Goal: Complete application form

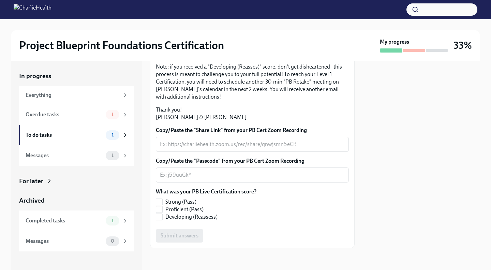
scroll to position [168, 0]
click at [197, 142] on textarea "Copy/Paste the "Share Link" from your PB Cert Zoom Recording" at bounding box center [252, 144] width 185 height 8
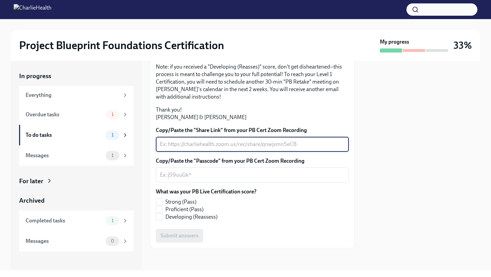
paste textarea "Livia / Colton - PB Live Cert [DATE] · 11:00 – 11:30am Time zone: America/[GEOG…"
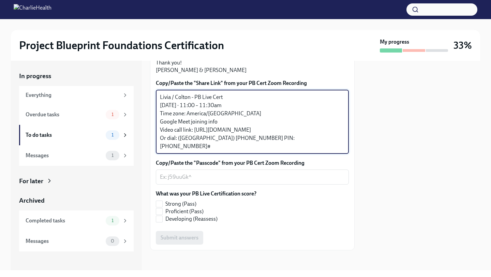
drag, startPoint x: 194, startPoint y: 177, endPoint x: 159, endPoint y: 144, distance: 48.9
click at [159, 144] on div "Livia / Colton - PB Live Cert [DATE] · 11:00 – 11:30am Time zone: America/[GEOG…" at bounding box center [252, 122] width 193 height 64
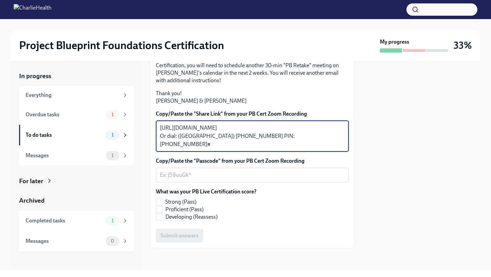
drag, startPoint x: 339, startPoint y: 160, endPoint x: 294, endPoint y: 147, distance: 47.2
click at [294, 147] on textarea "[URL][DOMAIN_NAME] Or dial: ‪([GEOGRAPHIC_DATA]) [PHONE_NUMBER]‬ PIN: ‪[PHONE_N…" at bounding box center [252, 136] width 185 height 25
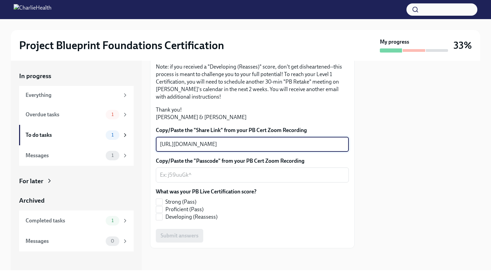
type textarea "[URL][DOMAIN_NAME]"
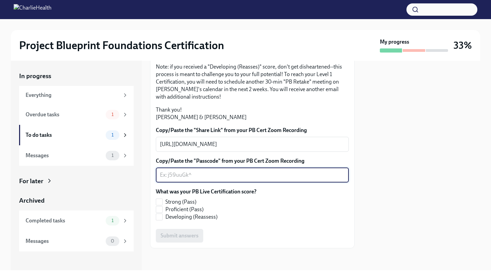
click at [198, 172] on textarea "Copy/Paste the "Passcode" from your PB Cert Zoom Recording" at bounding box center [252, 175] width 185 height 8
paste textarea "‪730 351 729‬#"
type textarea "‪730 351 729‬#"
click at [162, 202] on input "Strong (Pass)" at bounding box center [159, 202] width 6 height 6
checkbox input "true"
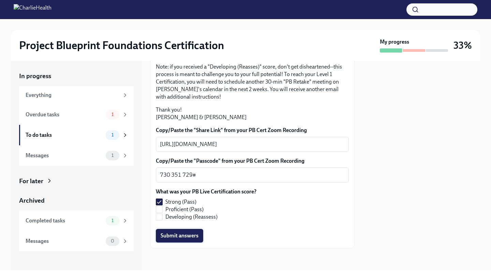
click at [174, 235] on span "Submit answers" at bounding box center [180, 235] width 38 height 7
